Goal: Task Accomplishment & Management: Manage account settings

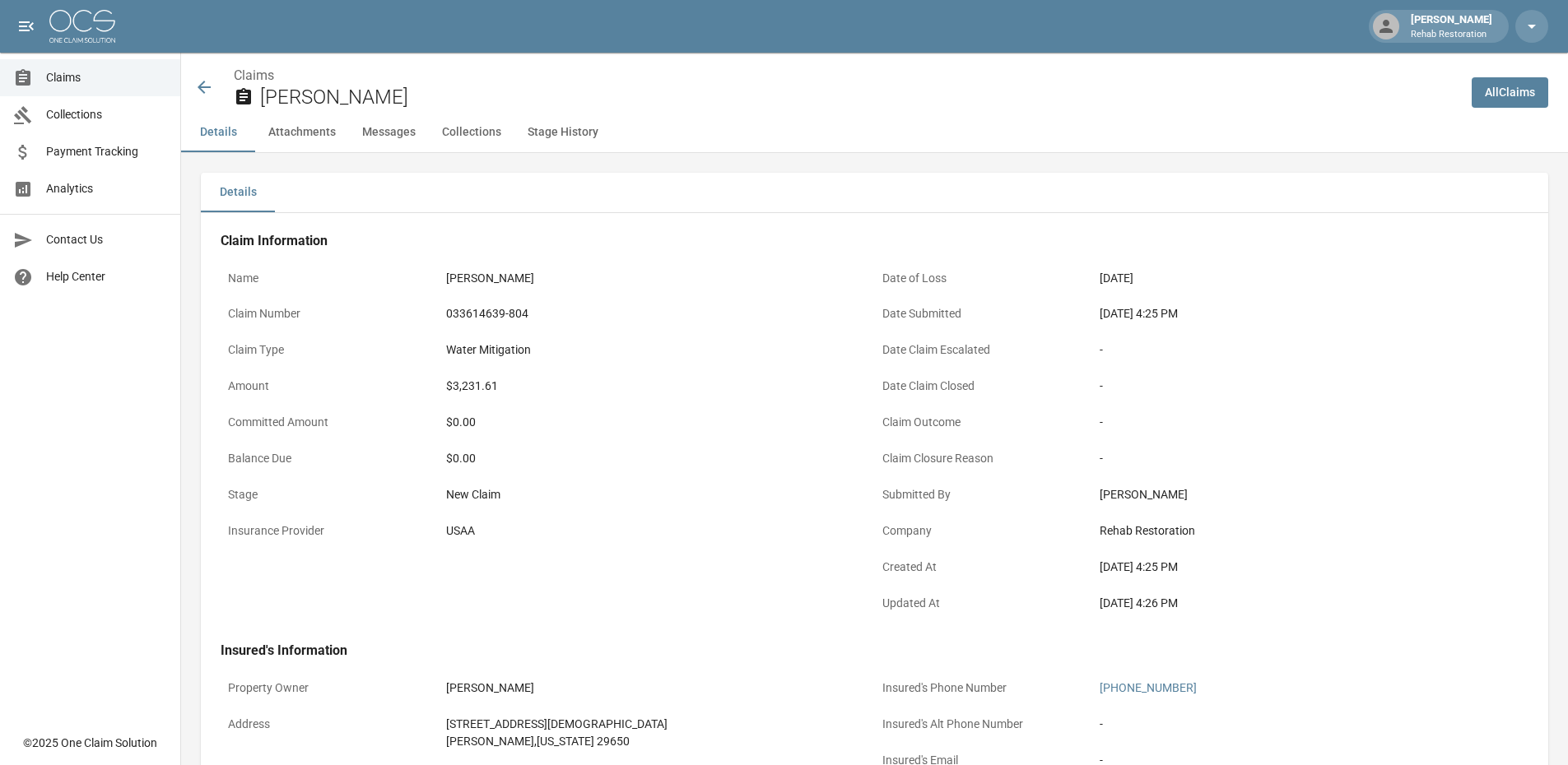
click at [75, 77] on span "Claims" at bounding box center [106, 78] width 121 height 17
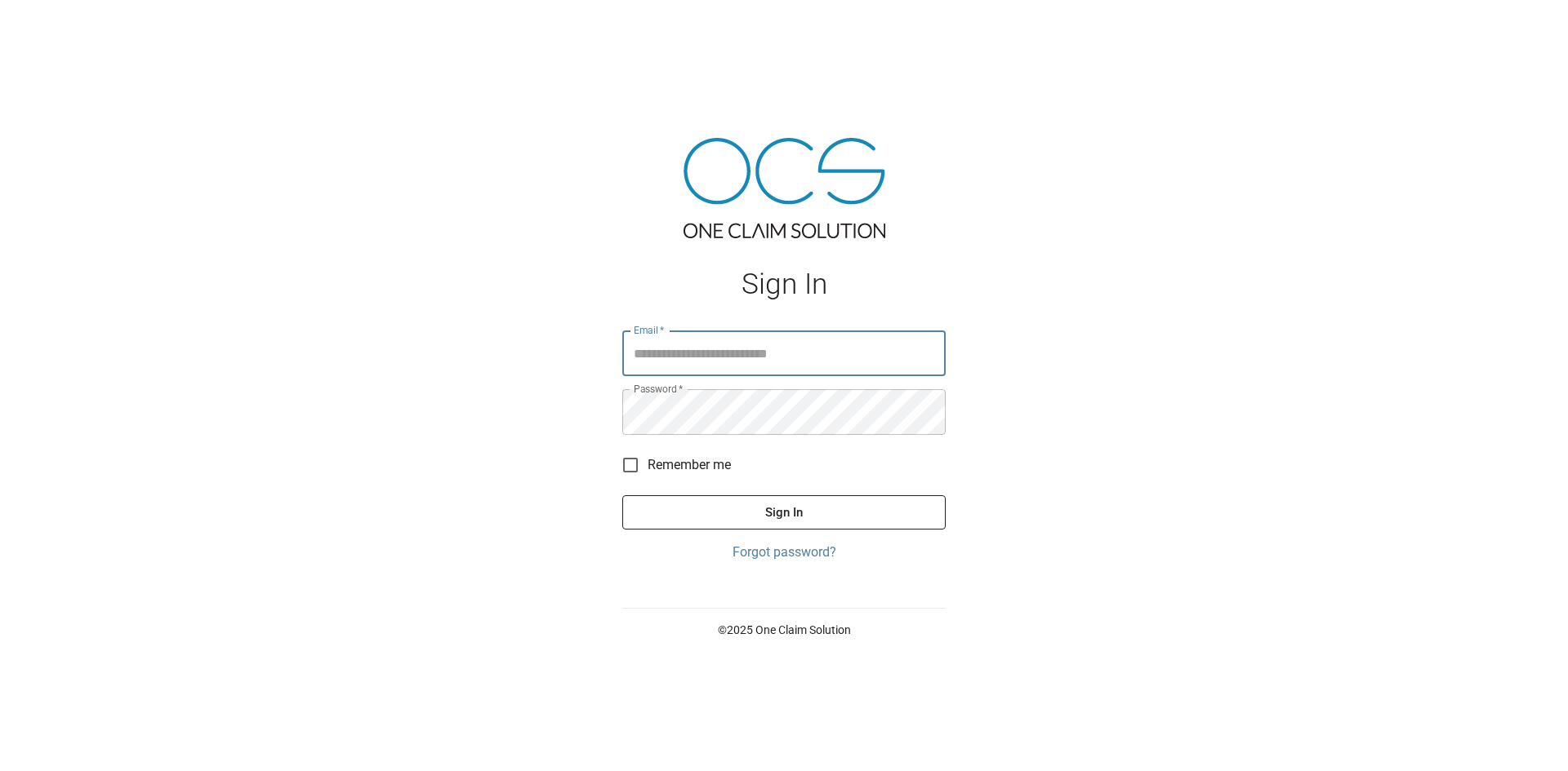
click at [656, 356] on input "Email   *" at bounding box center [784, 353] width 323 height 45
type input "**********"
click at [789, 525] on button "Sign In" at bounding box center [784, 512] width 323 height 34
